Goal: Information Seeking & Learning: Find specific fact

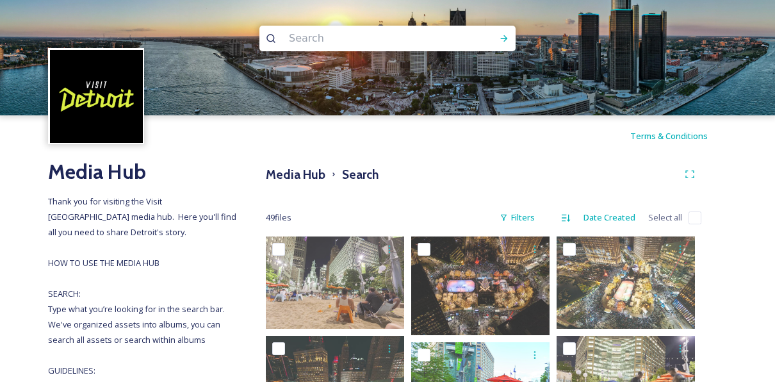
click at [319, 48] on input at bounding box center [371, 38] width 176 height 28
type input "people mover"
click at [513, 42] on div "Run Search" at bounding box center [504, 38] width 23 height 23
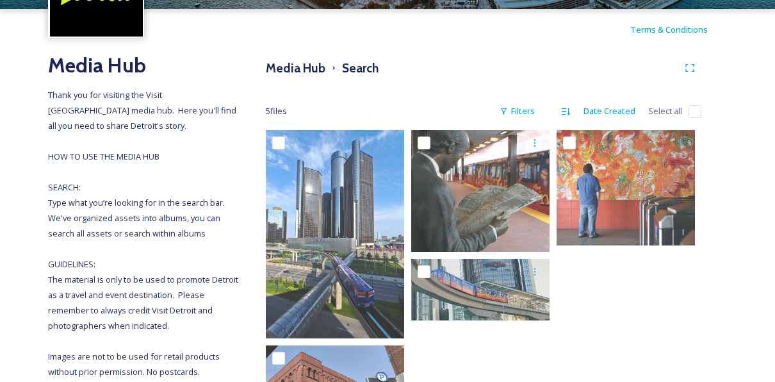
scroll to position [213, 0]
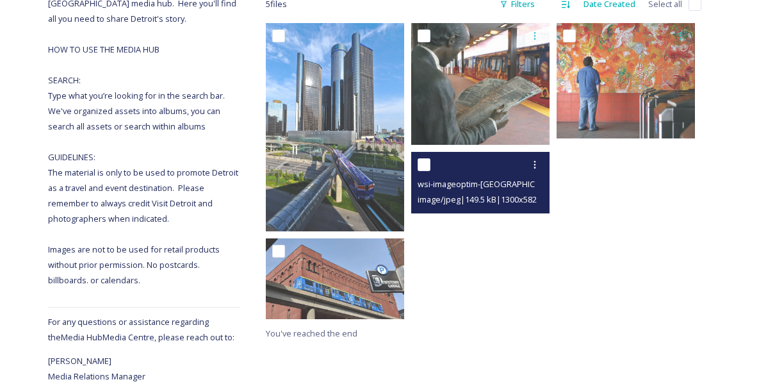
click at [479, 168] on div at bounding box center [482, 164] width 129 height 23
click at [498, 171] on div at bounding box center [482, 164] width 129 height 23
click at [505, 165] on div at bounding box center [482, 164] width 129 height 23
click at [489, 172] on div at bounding box center [482, 164] width 129 height 23
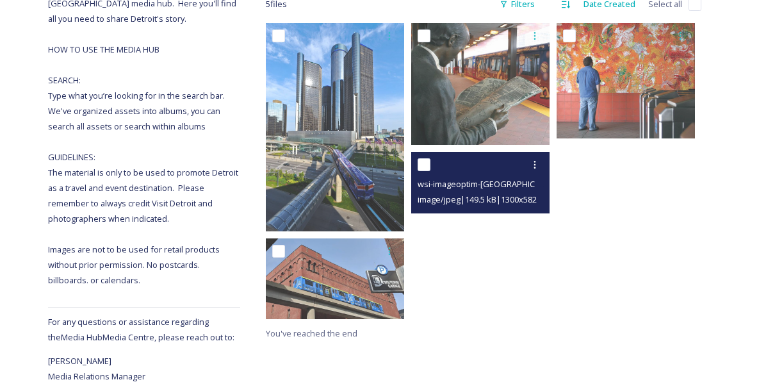
click at [490, 159] on div at bounding box center [482, 164] width 129 height 23
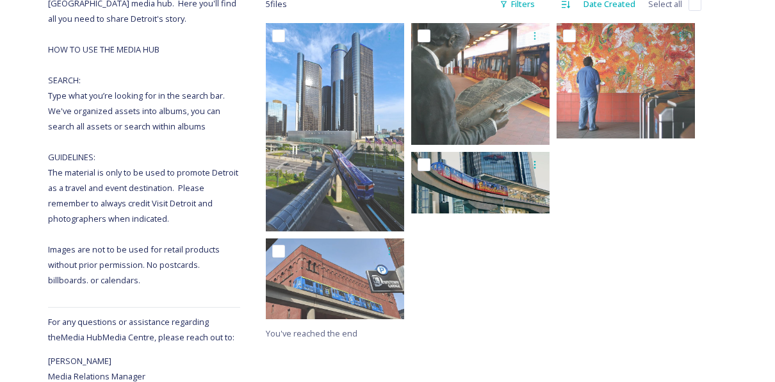
click at [464, 196] on div at bounding box center [480, 183] width 138 height 62
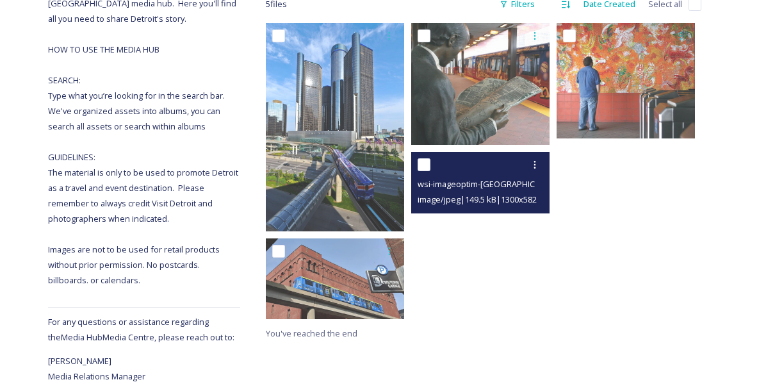
click at [469, 192] on div "image/jpeg | 149.5 kB | 1300 x 582" at bounding box center [482, 199] width 129 height 15
click at [468, 178] on span "wsi-imageoptim-[GEOGRAPHIC_DATA]-People-Mover-Ren-Cen-3936-1300x582.jpg20180301…" at bounding box center [615, 183] width 394 height 12
